Goal: Navigation & Orientation: Find specific page/section

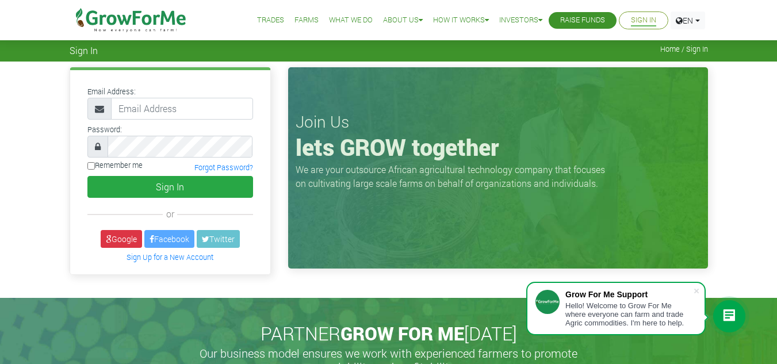
click at [258, 19] on link "Trades" at bounding box center [270, 20] width 27 height 12
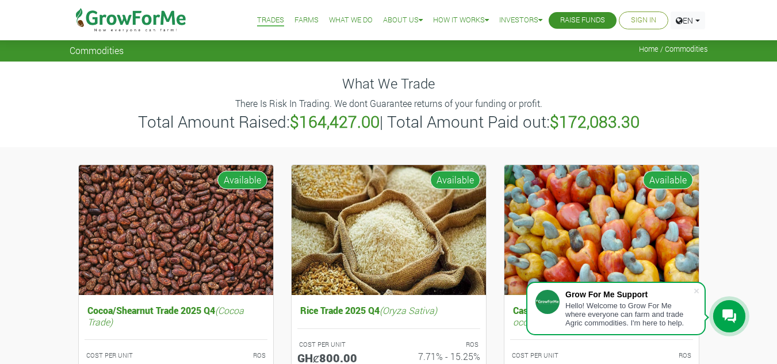
click at [301, 18] on link "Farms" at bounding box center [307, 20] width 24 height 12
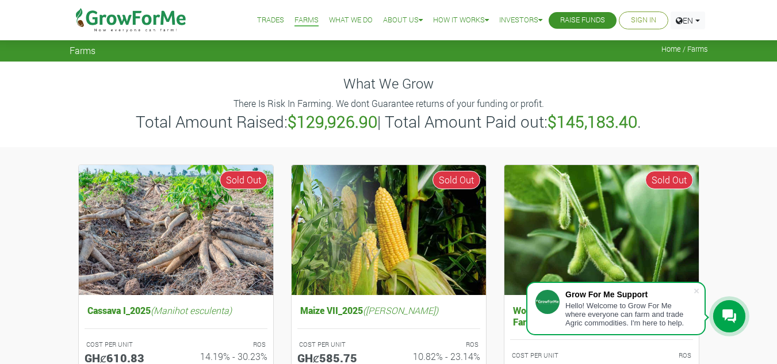
click at [259, 18] on link "Trades" at bounding box center [270, 20] width 27 height 12
